Goal: Task Accomplishment & Management: Use online tool/utility

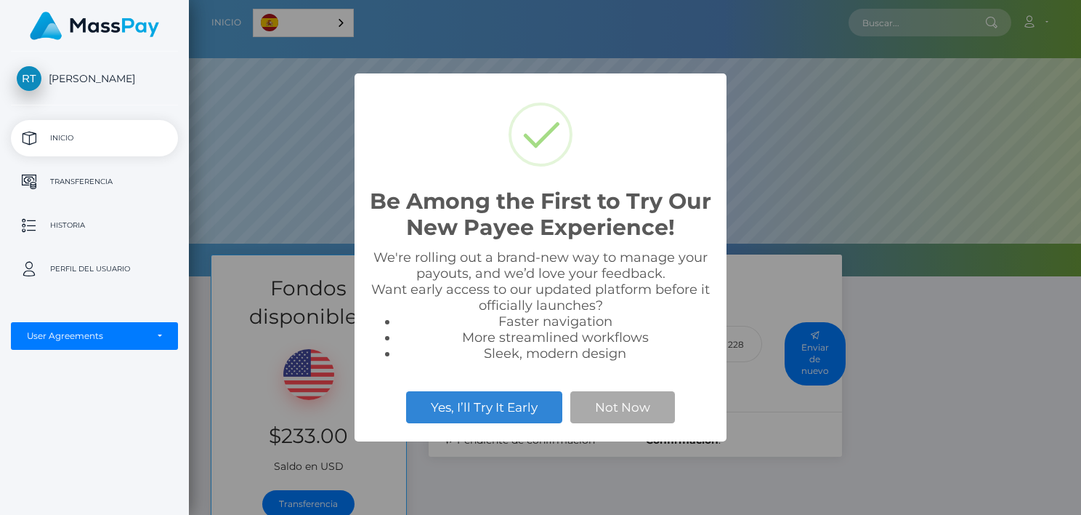
scroll to position [276, 893]
click at [591, 413] on button "Not Now" at bounding box center [623, 407] width 105 height 32
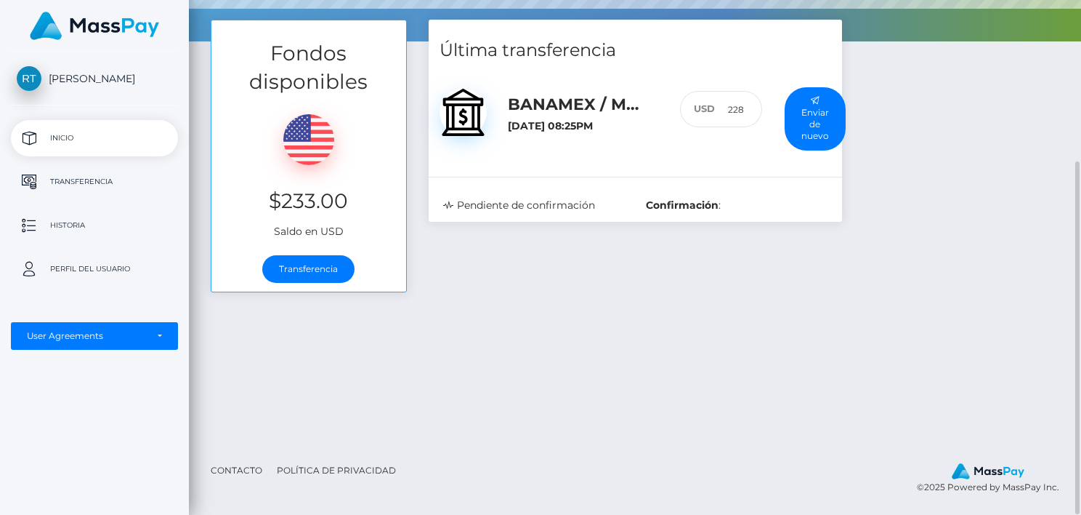
scroll to position [235, 0]
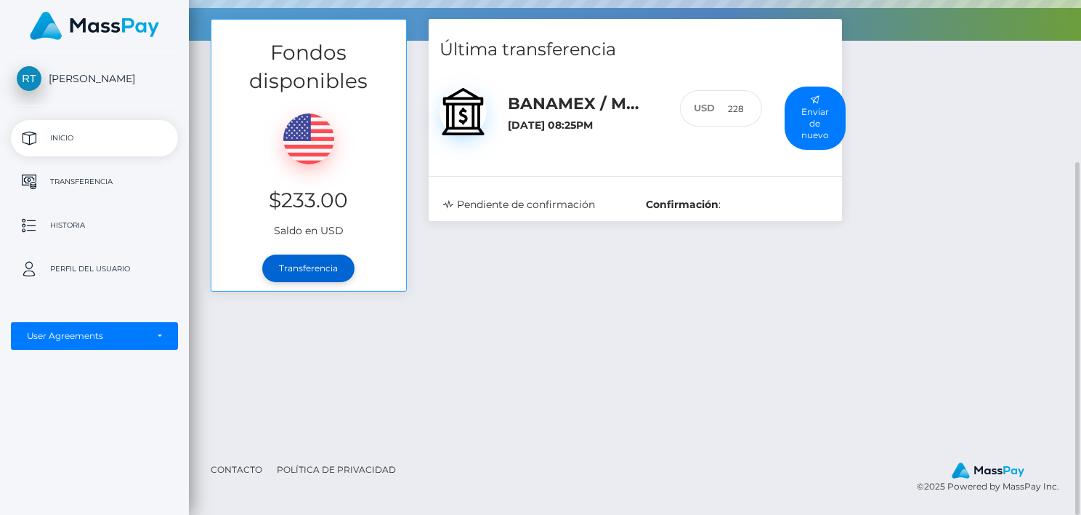
click at [306, 267] on link "Transferencia" at bounding box center [308, 268] width 92 height 28
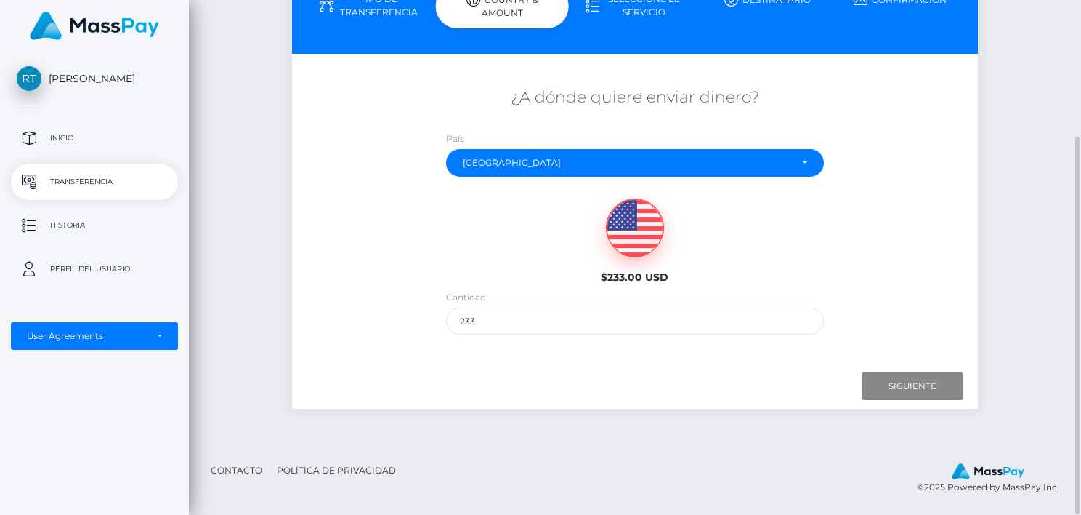
scroll to position [185, 0]
click at [909, 388] on input "Next" at bounding box center [913, 386] width 102 height 28
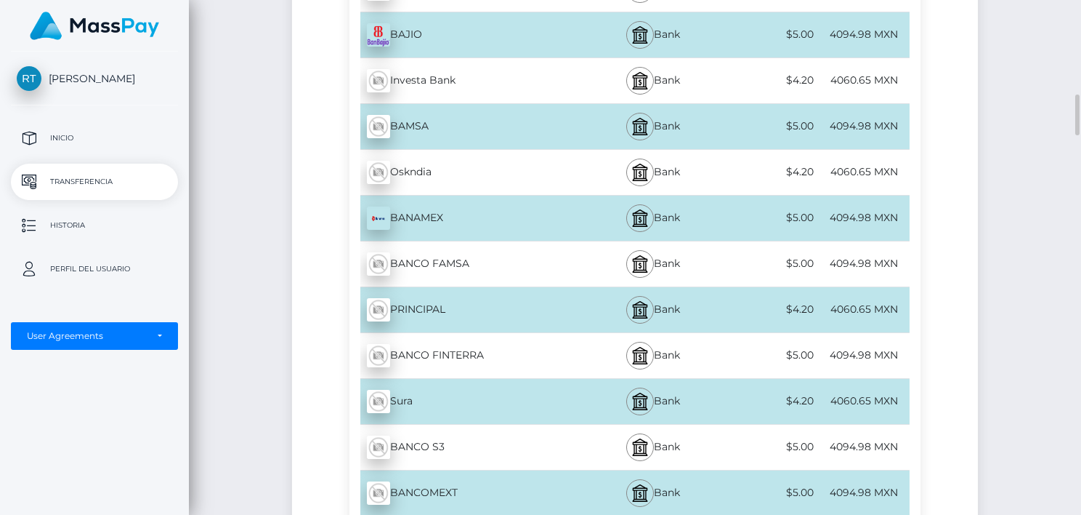
scroll to position [1411, 0]
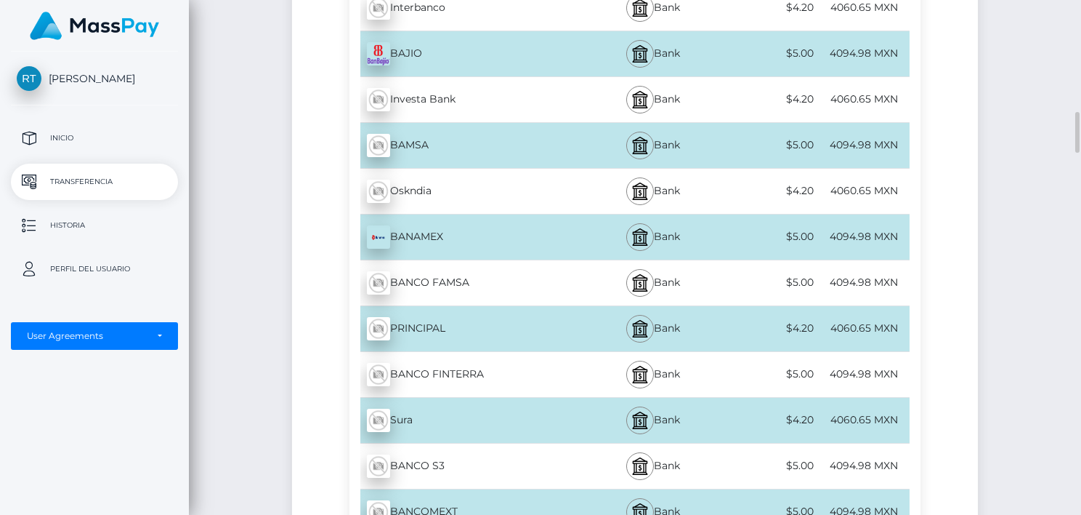
click at [380, 235] on img at bounding box center [378, 236] width 23 height 23
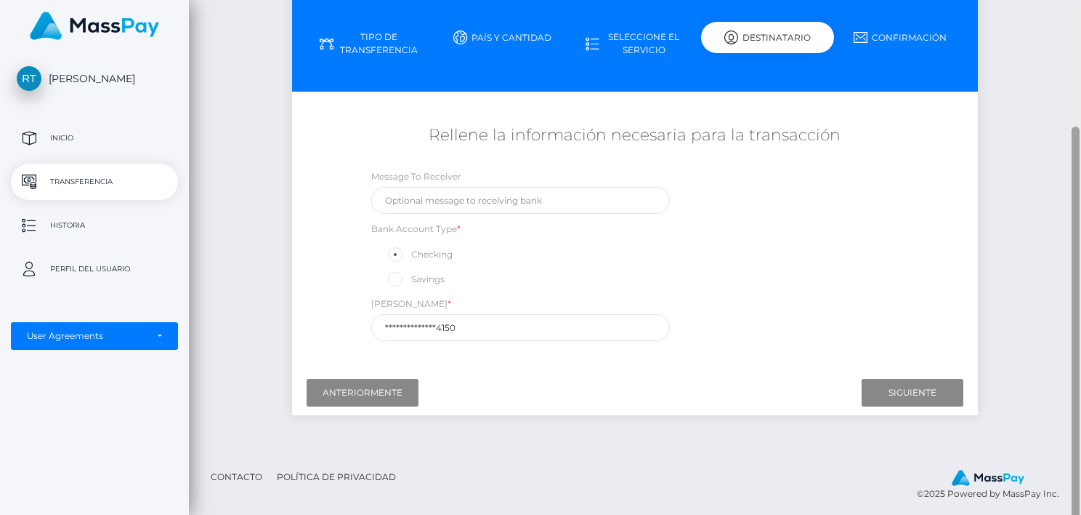
scroll to position [155, 0]
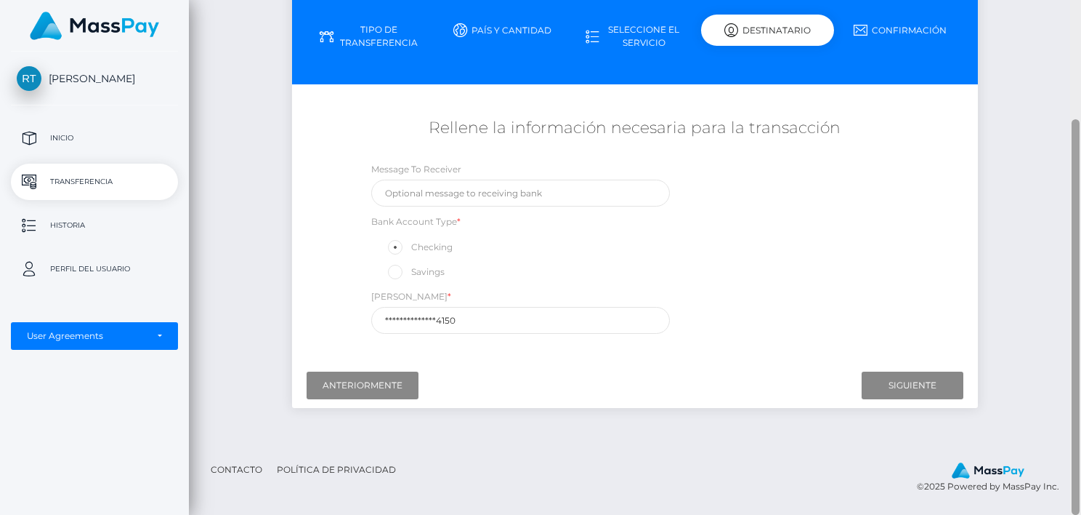
drag, startPoint x: 1078, startPoint y: 346, endPoint x: 1074, endPoint y: 102, distance: 243.5
click at [1074, 102] on div at bounding box center [1076, 257] width 11 height 515
click at [411, 273] on span at bounding box center [411, 271] width 0 height 11
click at [397, 273] on input "Savings" at bounding box center [401, 270] width 9 height 9
radio input "true"
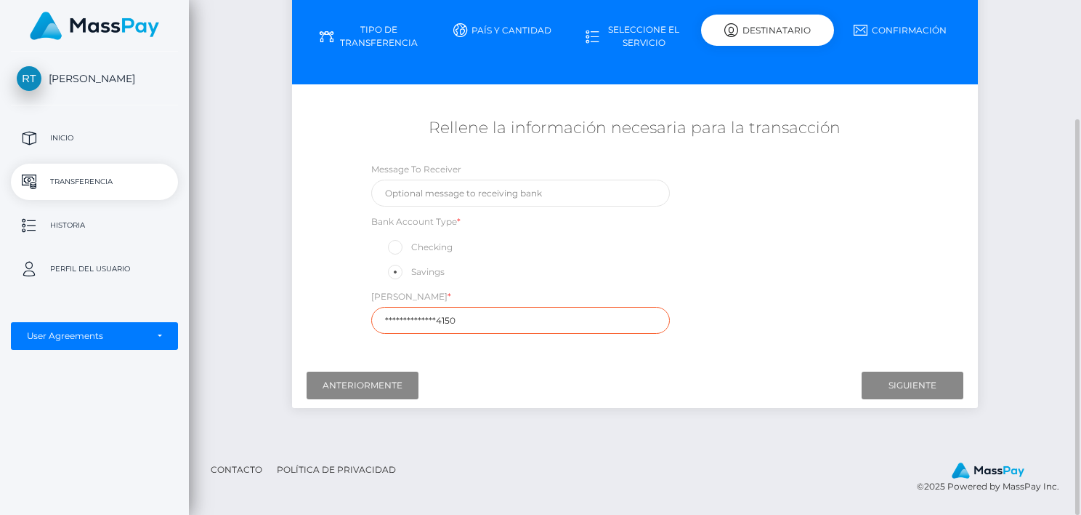
drag, startPoint x: 497, startPoint y: 314, endPoint x: 354, endPoint y: 328, distance: 143.8
click at [354, 328] on div "**********" at bounding box center [635, 251] width 571 height 180
click at [514, 331] on input "**********" at bounding box center [520, 320] width 299 height 27
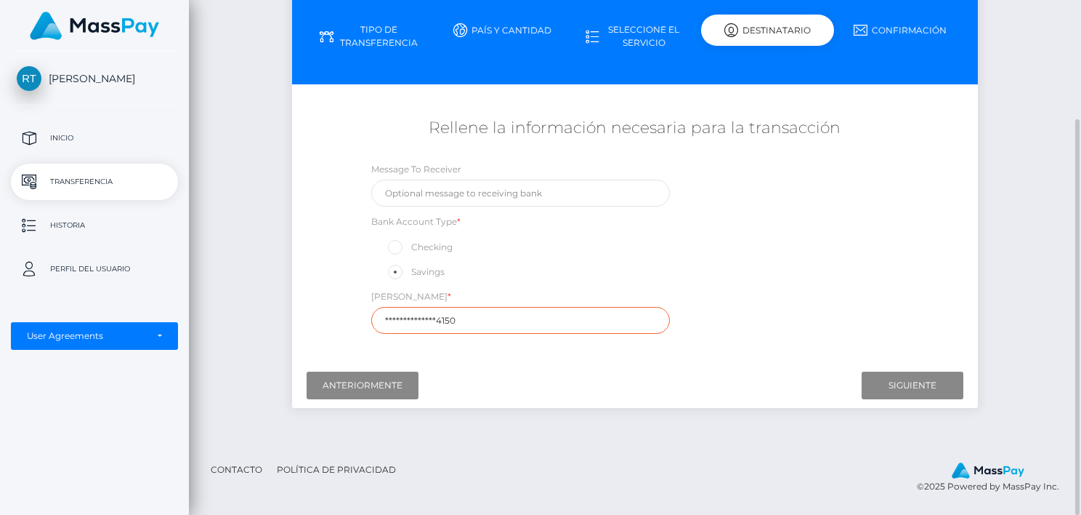
click at [514, 331] on input "**********" at bounding box center [520, 320] width 299 height 27
type input "*"
click at [416, 318] on input "002905701979344150" at bounding box center [520, 320] width 299 height 27
click at [446, 319] on input "002905701979344150" at bounding box center [520, 320] width 299 height 27
type input "002905701979344150"
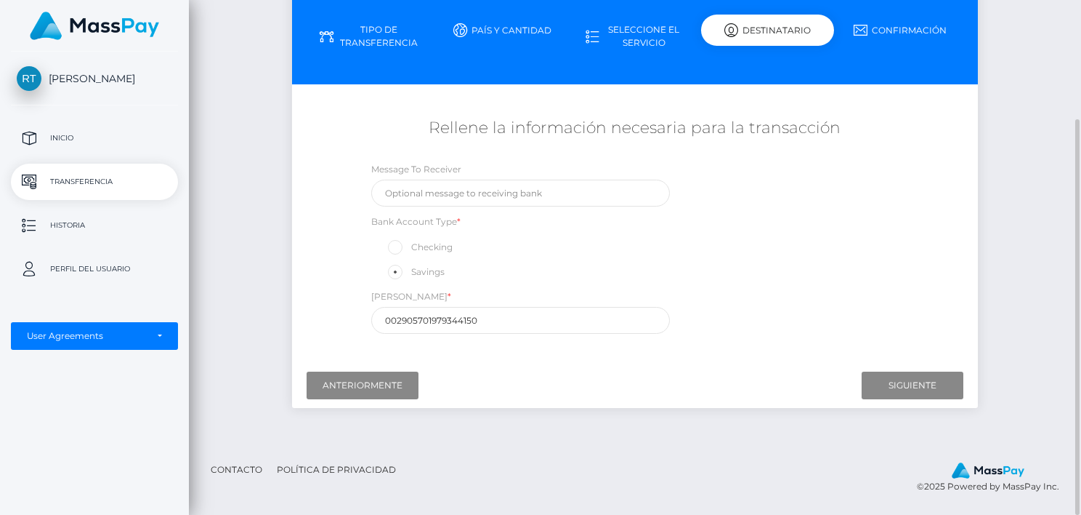
click at [802, 306] on div "Message To Receiver Bank Account Type * Checking Savings [PERSON_NAME] * 002905…" at bounding box center [635, 251] width 571 height 180
click at [911, 379] on input "Next" at bounding box center [913, 385] width 102 height 28
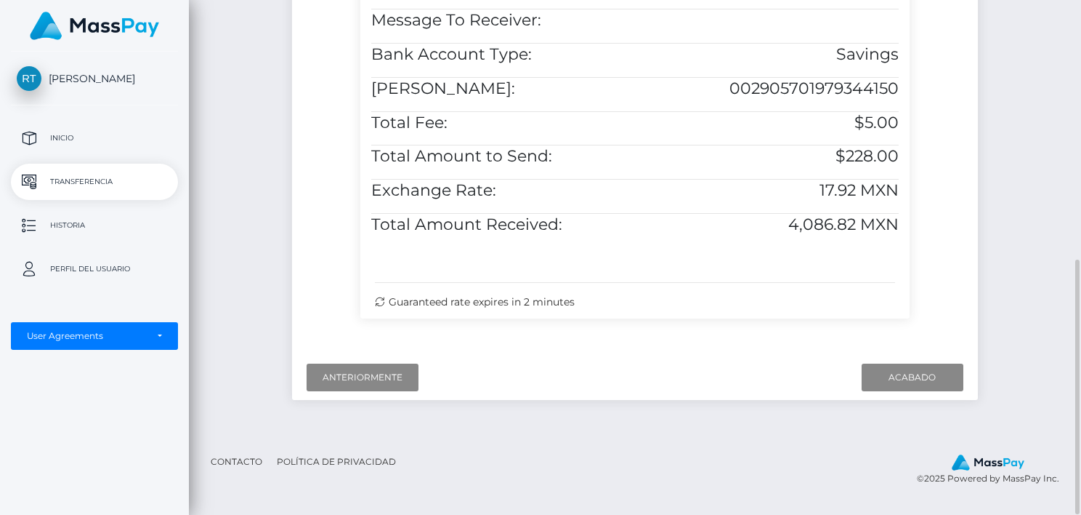
scroll to position [525, 0]
click at [911, 376] on input "Finish" at bounding box center [913, 377] width 102 height 28
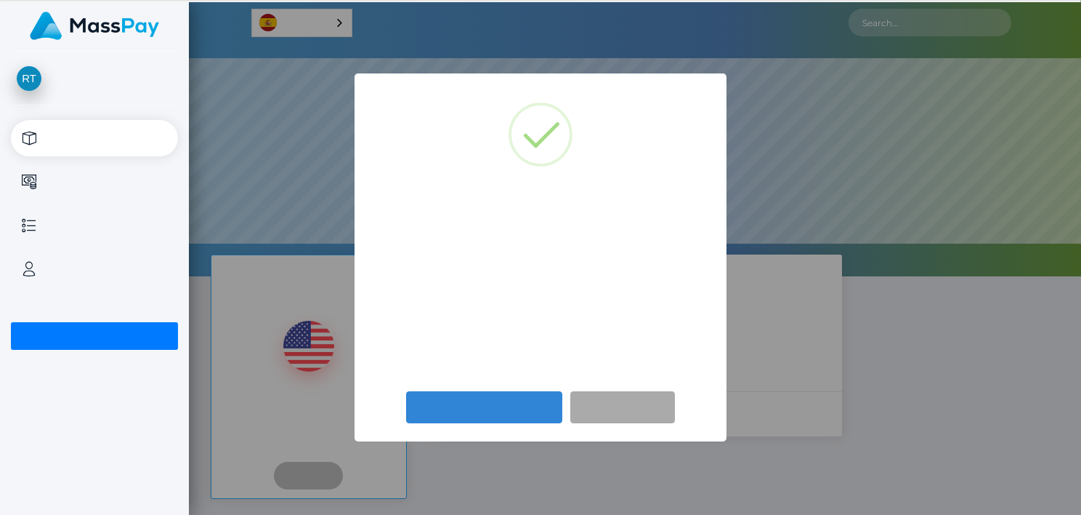
scroll to position [276, 893]
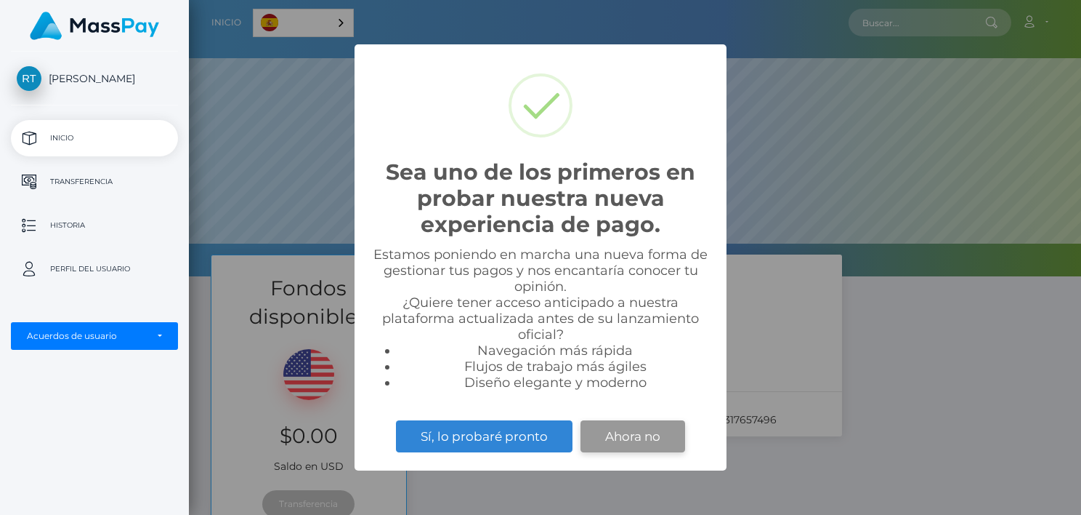
click at [651, 438] on button "Ahora no" at bounding box center [633, 436] width 105 height 32
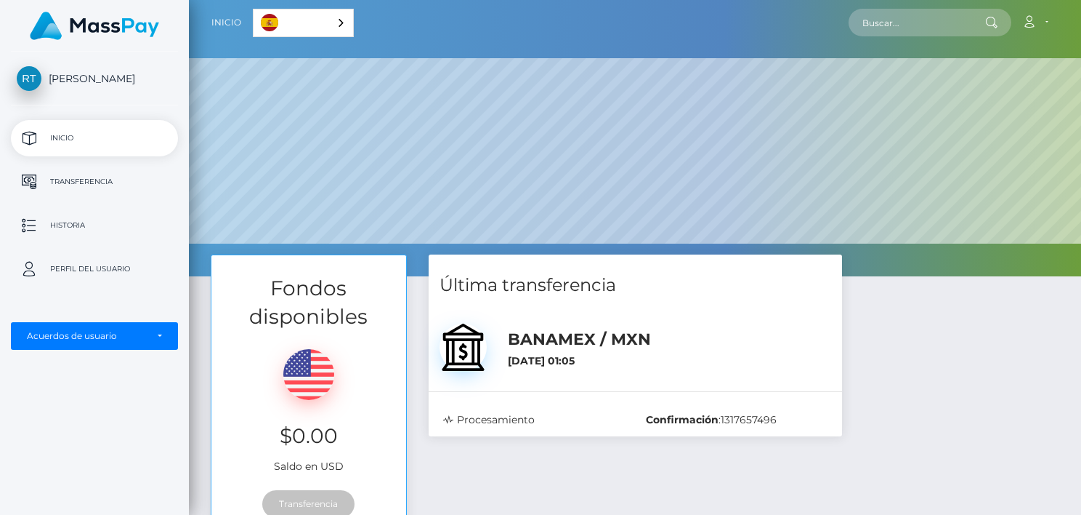
click at [495, 481] on div "Última transferencia BANAMEX / MXN 12 de agosto de 2025 01:05 :" at bounding box center [635, 397] width 435 height 287
